Goal: Information Seeking & Learning: Learn about a topic

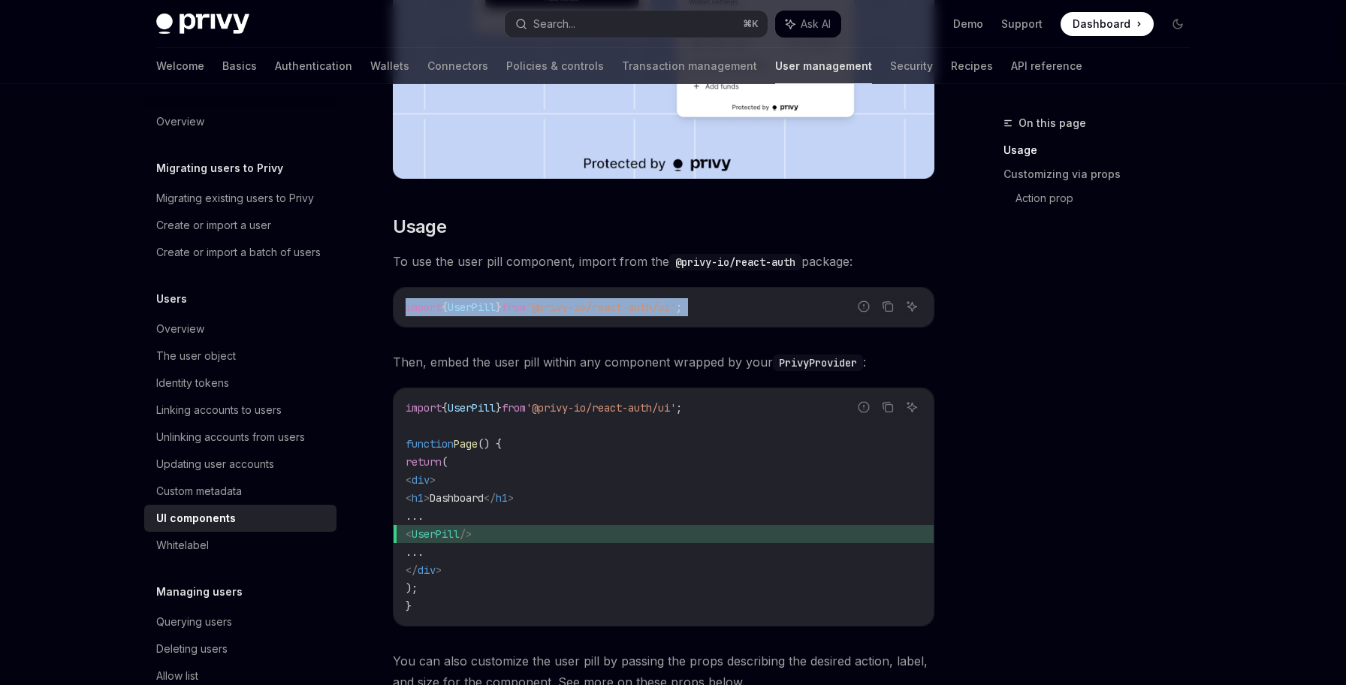
scroll to position [9, 0]
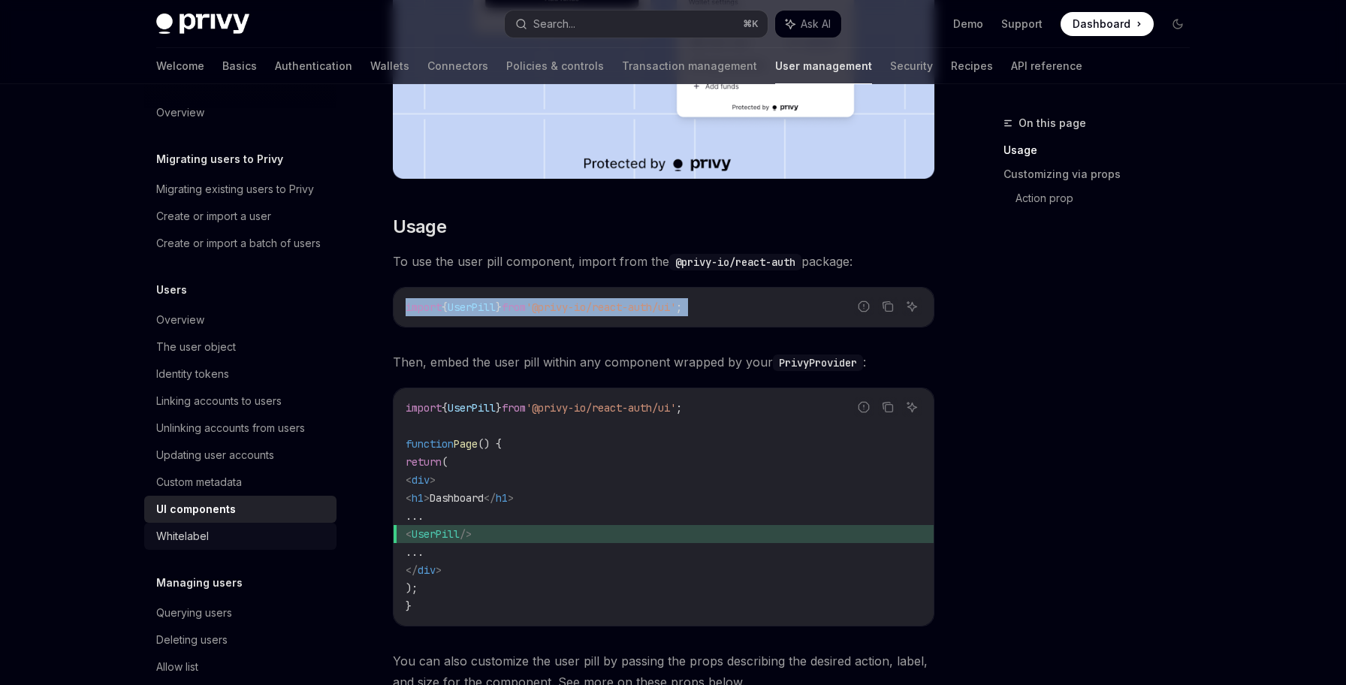
click at [234, 532] on div "Whitelabel" at bounding box center [241, 536] width 171 height 18
type textarea "*"
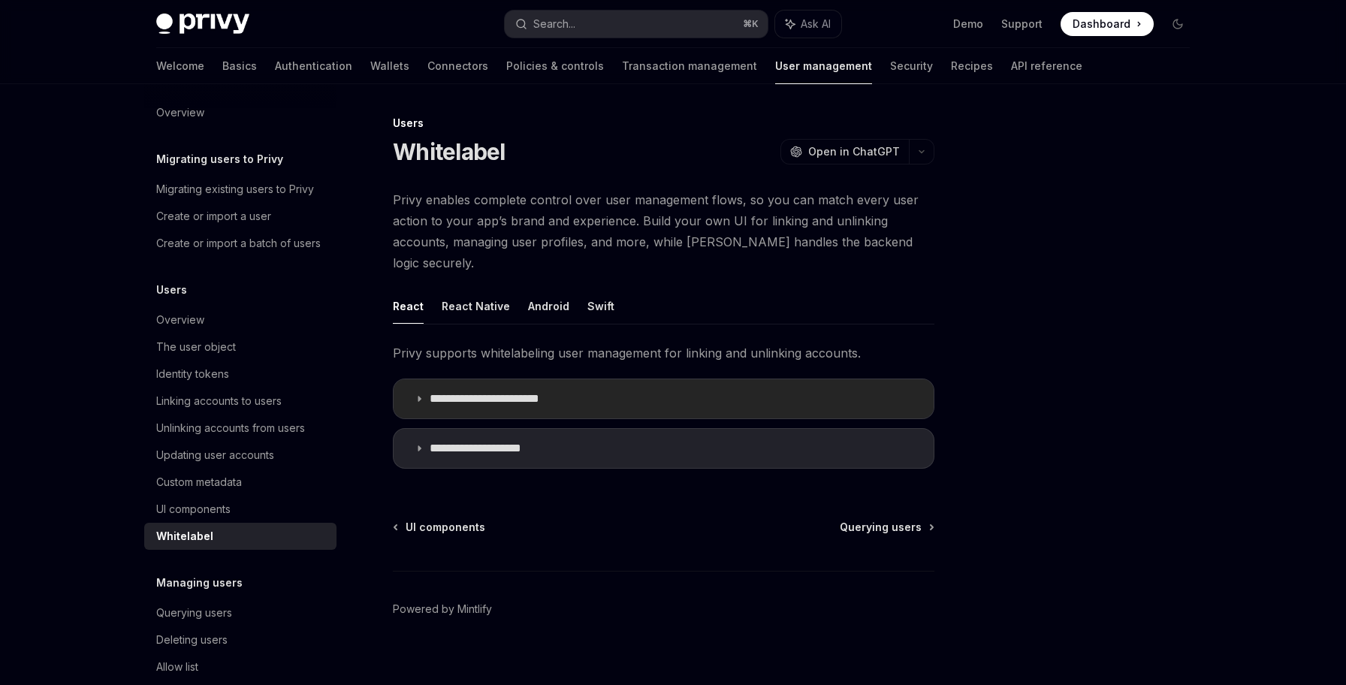
click at [461, 391] on p "**********" at bounding box center [499, 398] width 138 height 15
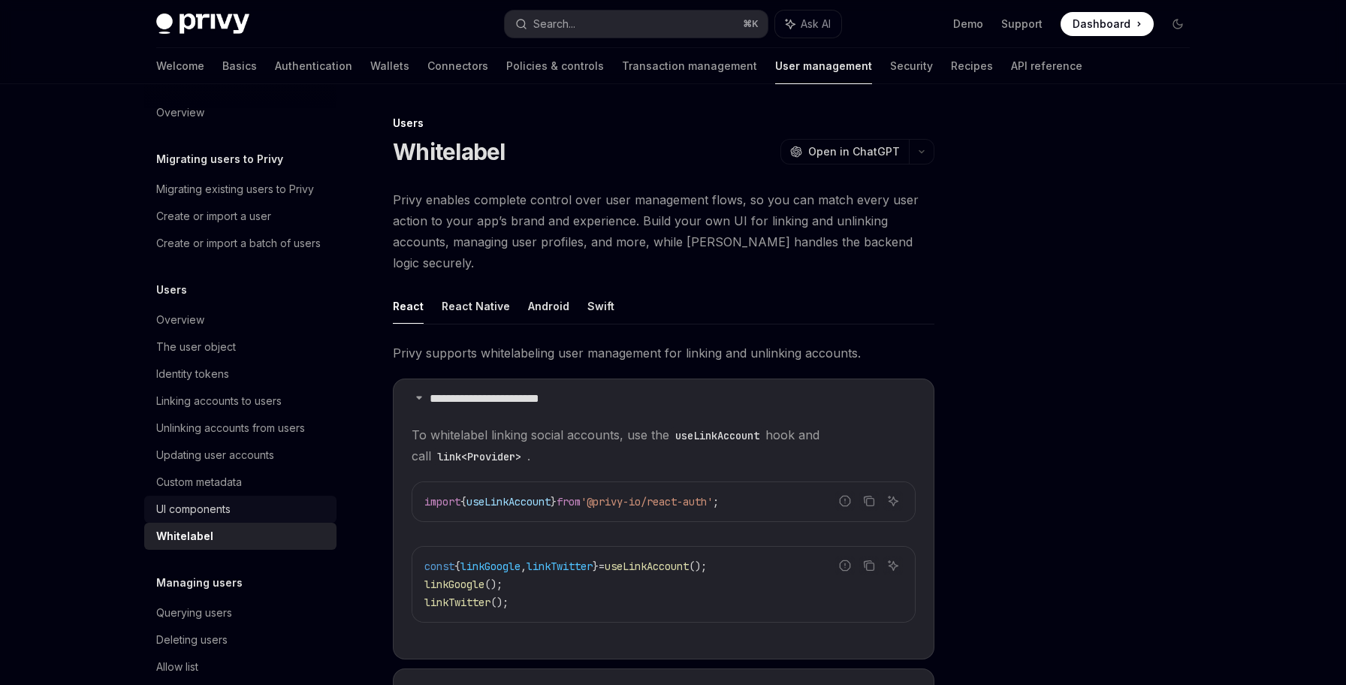
click at [267, 503] on div "UI components" at bounding box center [241, 509] width 171 height 18
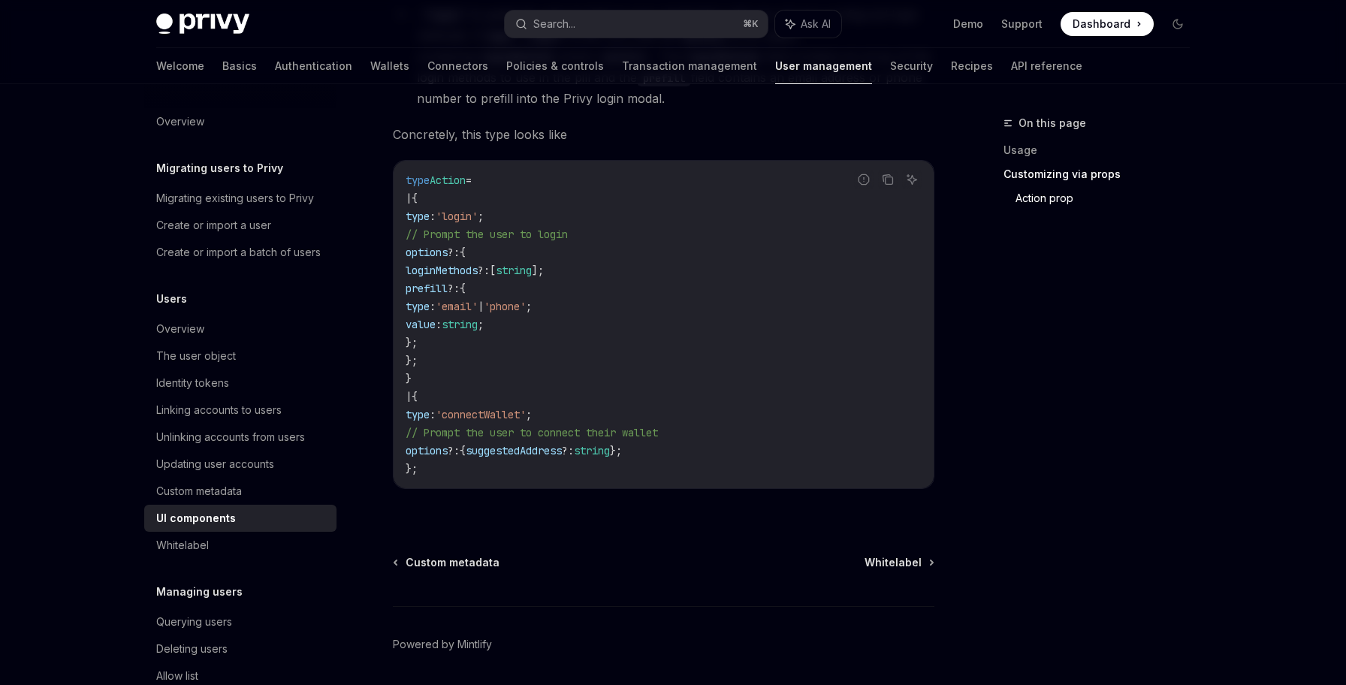
scroll to position [2622, 0]
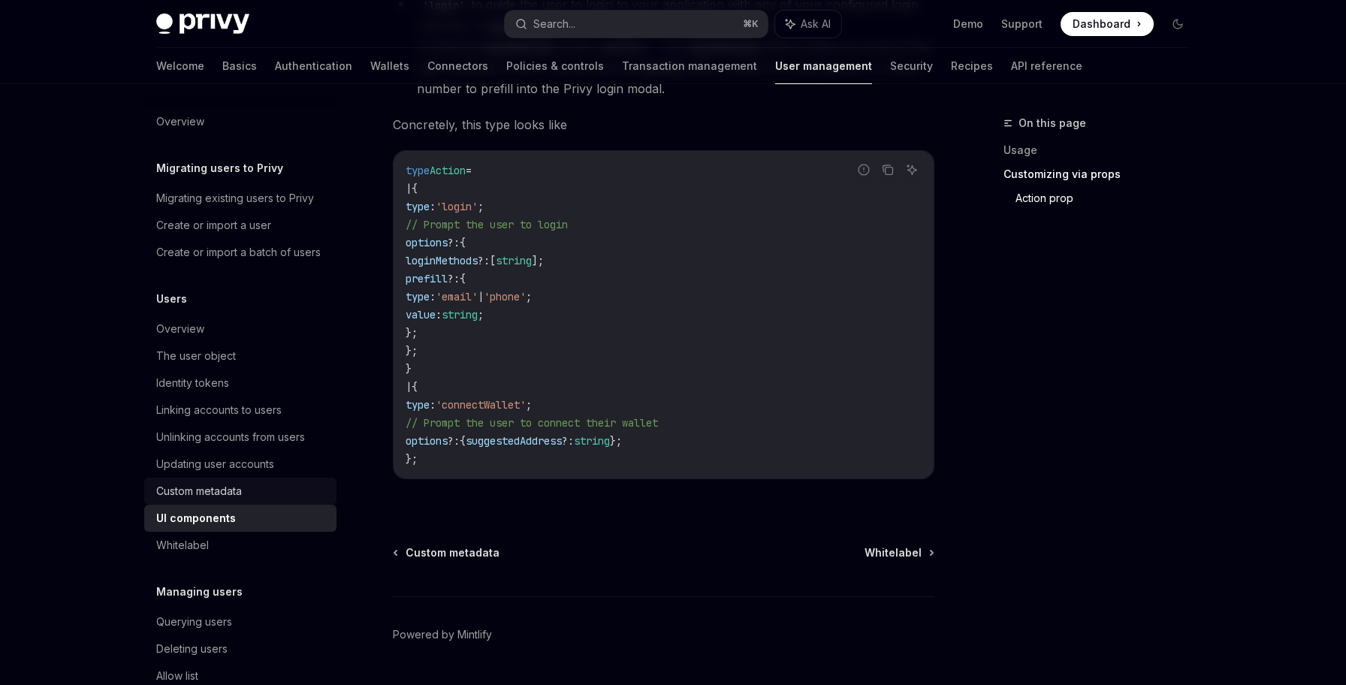
click at [258, 497] on div "Custom metadata" at bounding box center [241, 491] width 171 height 18
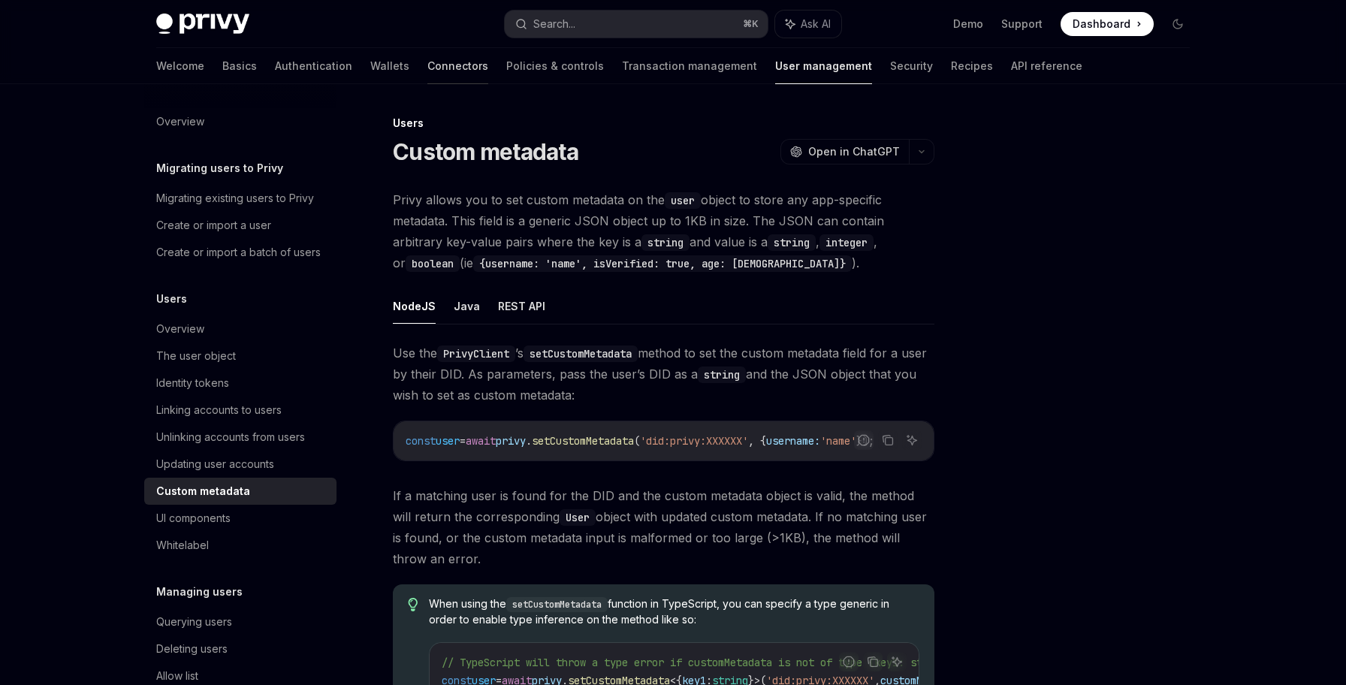
click at [428, 70] on link "Connectors" at bounding box center [458, 66] width 61 height 36
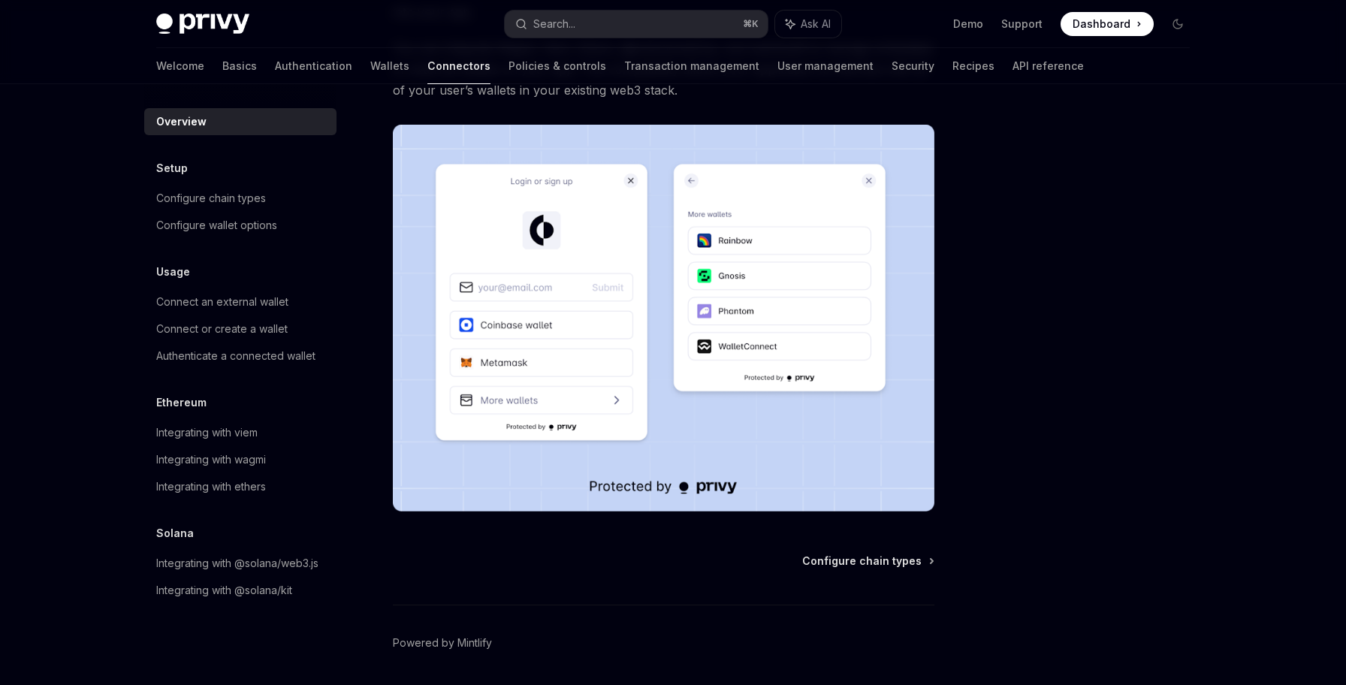
scroll to position [246, 0]
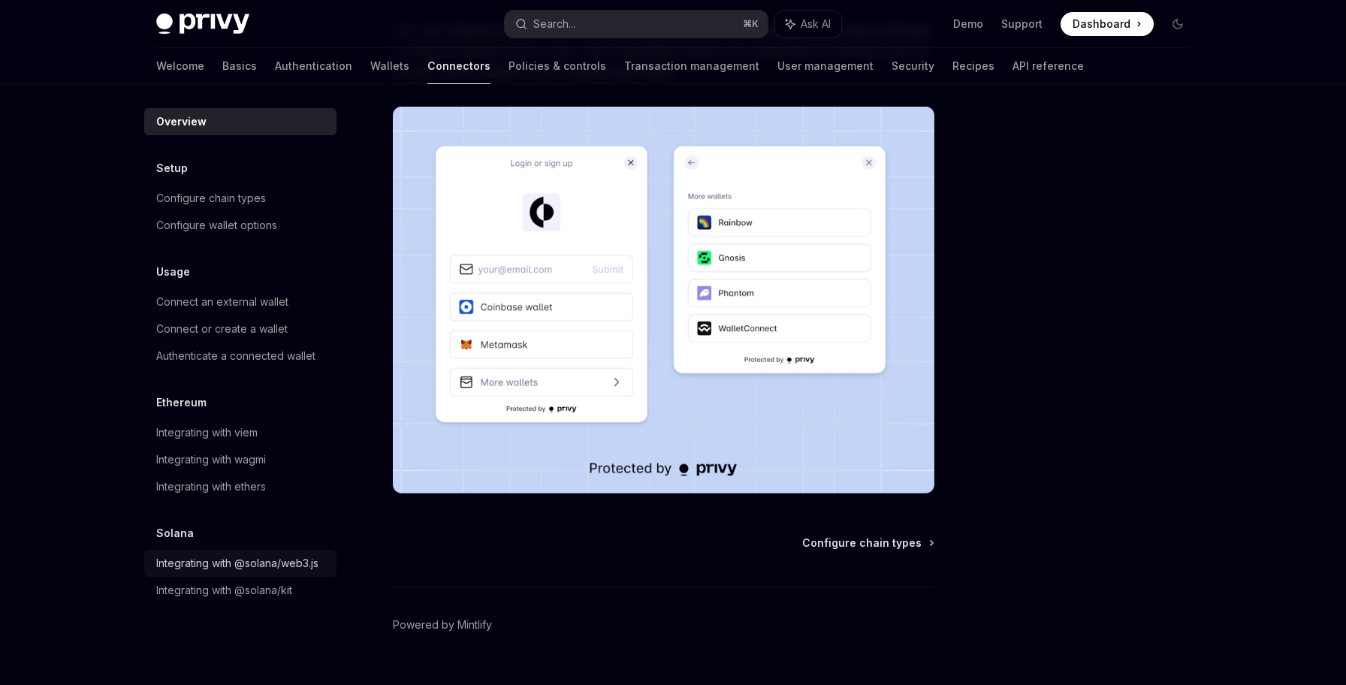
click at [274, 573] on link "Integrating with @solana/web3.js" at bounding box center [240, 563] width 192 height 27
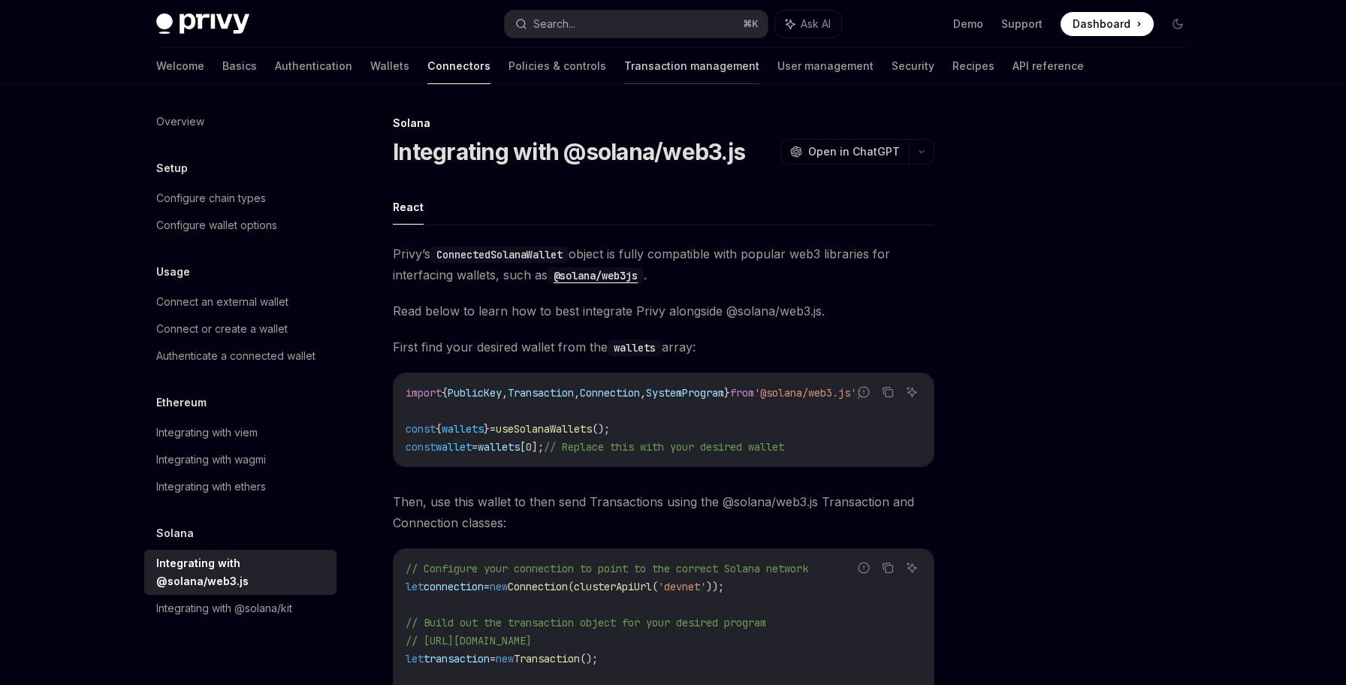
click at [624, 67] on link "Transaction management" at bounding box center [691, 66] width 135 height 36
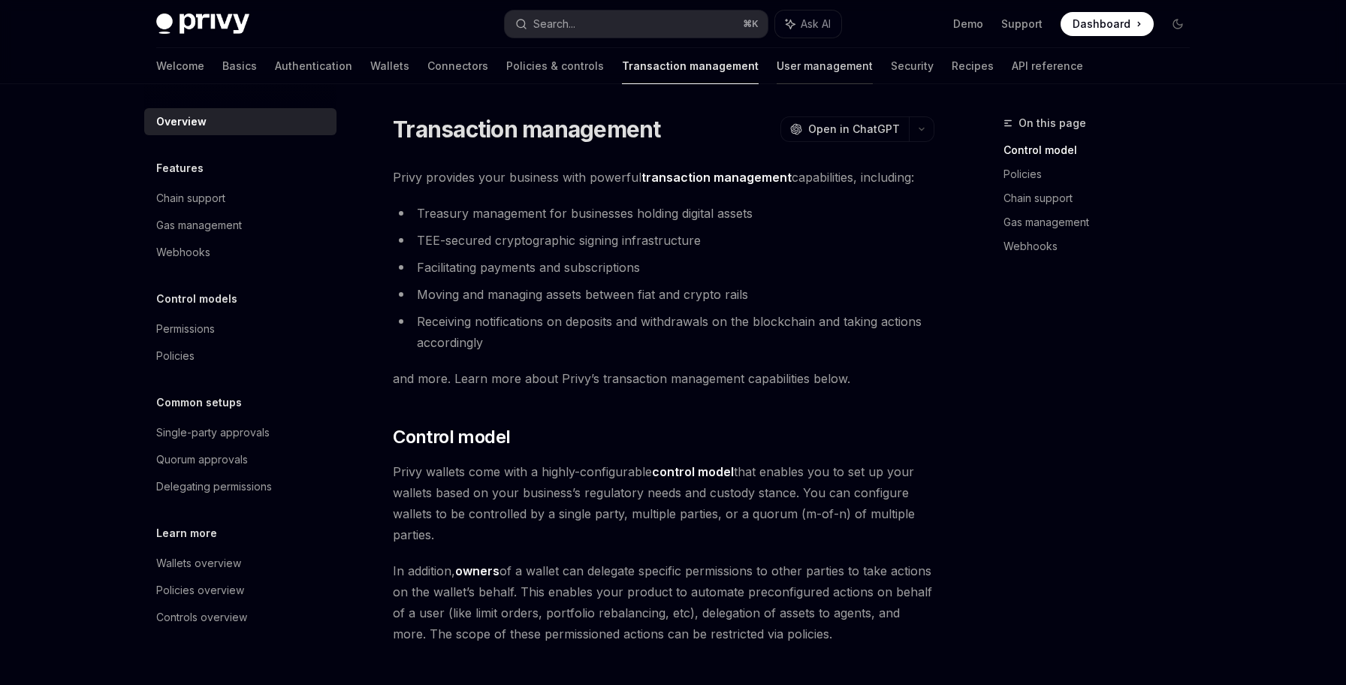
click at [777, 73] on link "User management" at bounding box center [825, 66] width 96 height 36
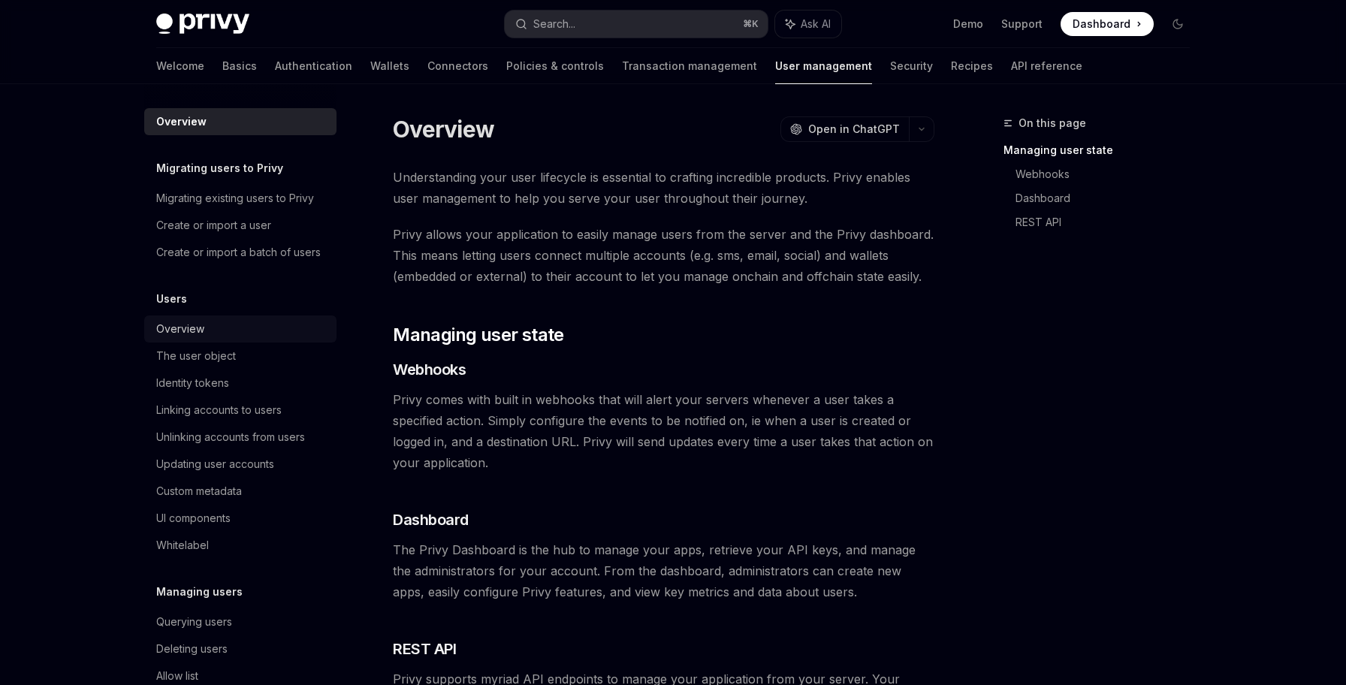
click at [271, 341] on link "Overview" at bounding box center [240, 329] width 192 height 27
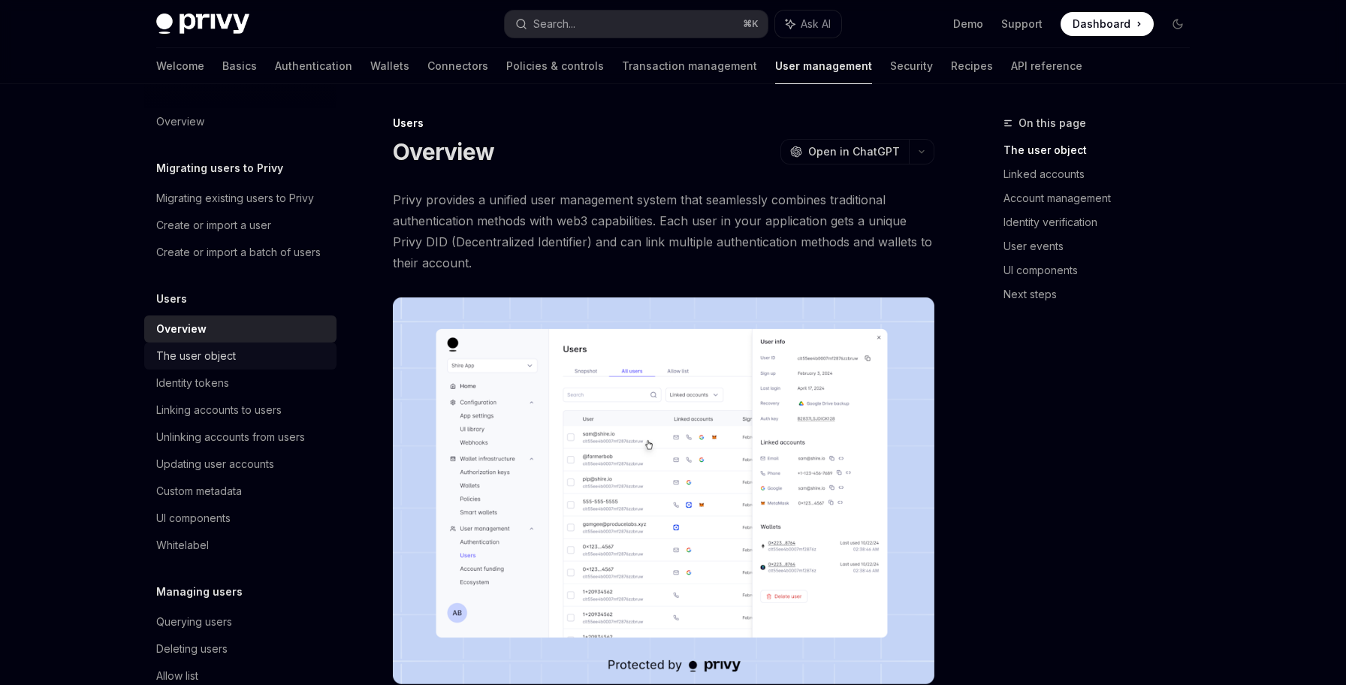
click at [264, 365] on link "The user object" at bounding box center [240, 356] width 192 height 27
type textarea "*"
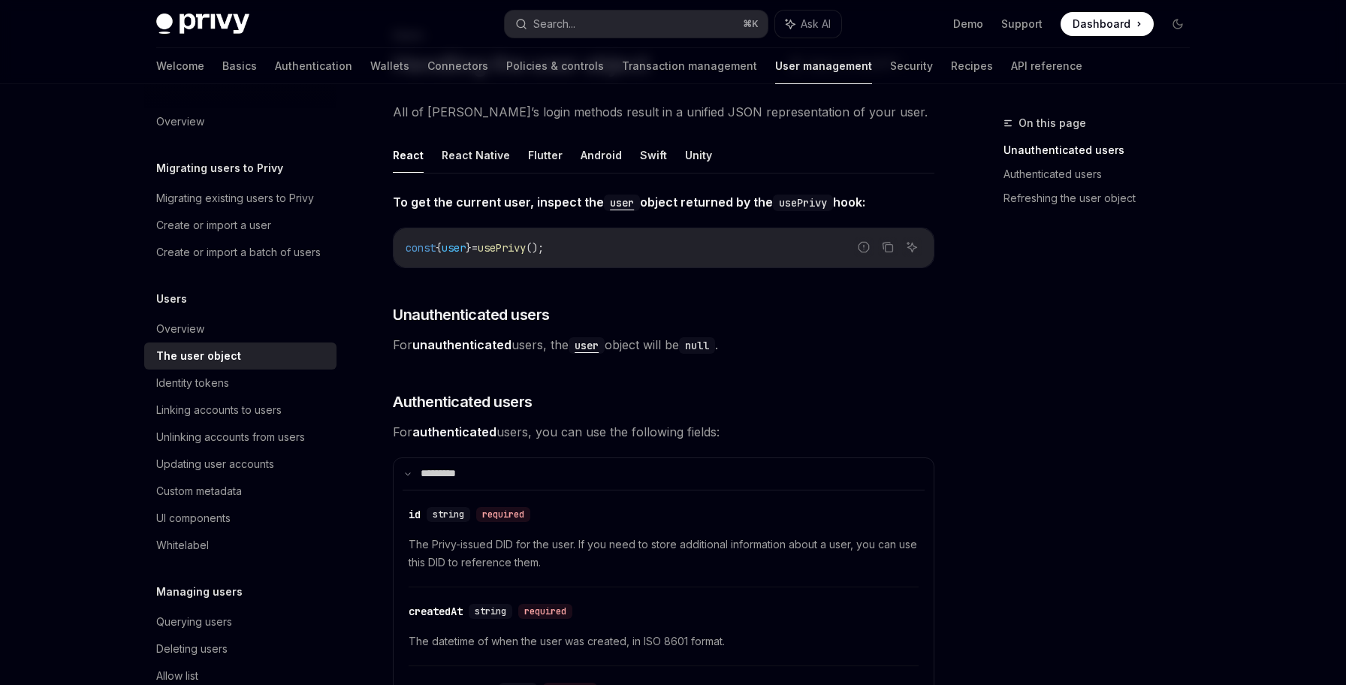
scroll to position [198, 0]
